Goal: Information Seeking & Learning: Learn about a topic

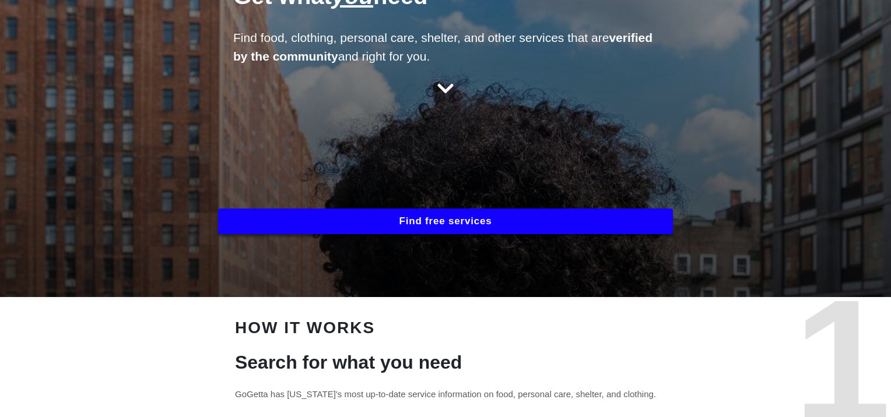
scroll to position [117, 0]
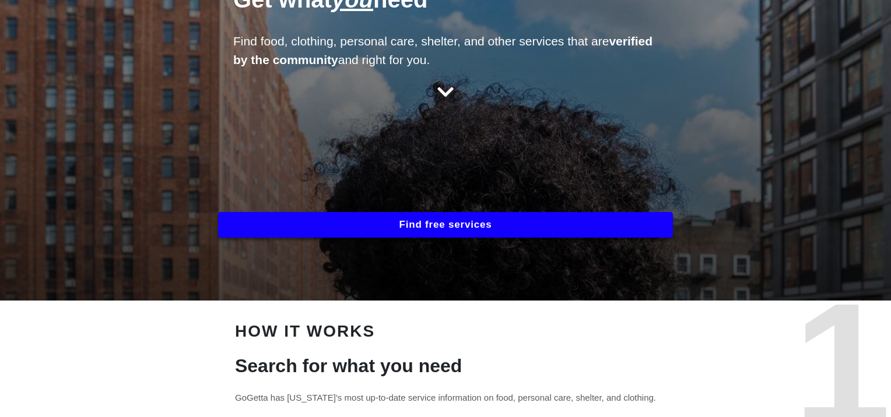
click at [455, 225] on button "Find free services" at bounding box center [445, 225] width 455 height 26
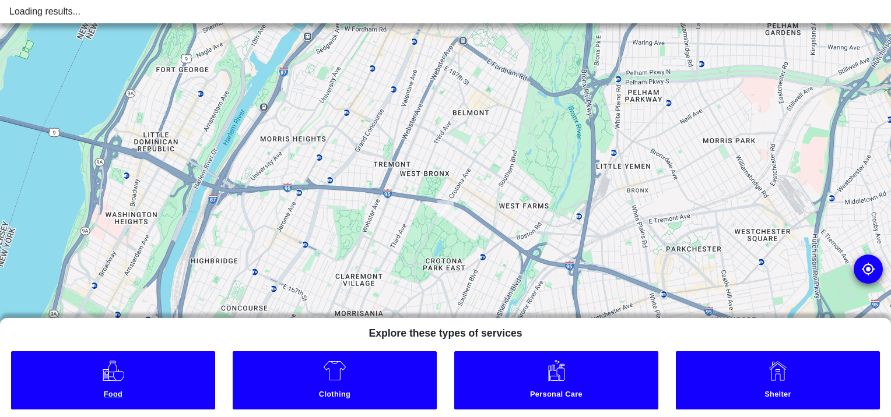
click at [114, 383] on link "Food" at bounding box center [113, 381] width 204 height 58
